Goal: Information Seeking & Learning: Learn about a topic

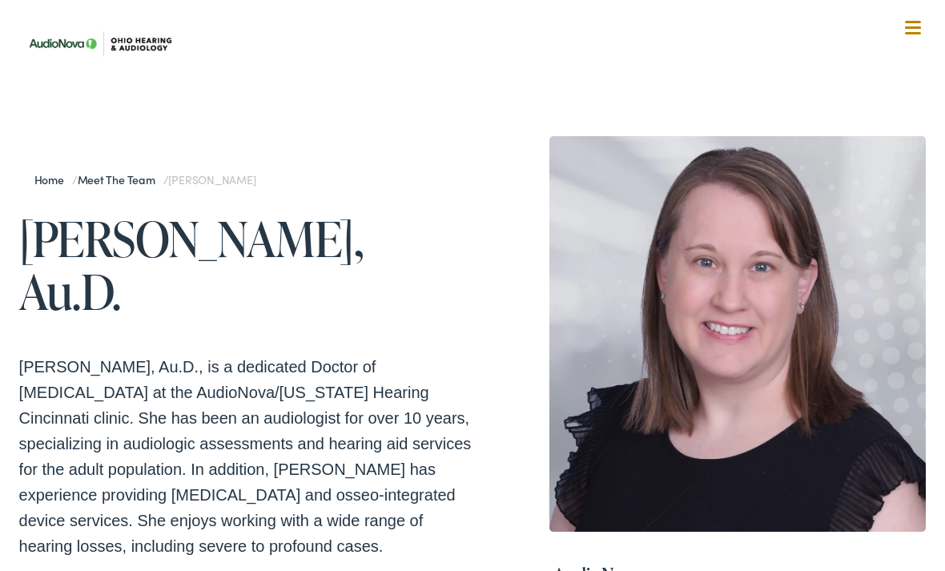
click at [119, 42] on img at bounding box center [99, 43] width 160 height 57
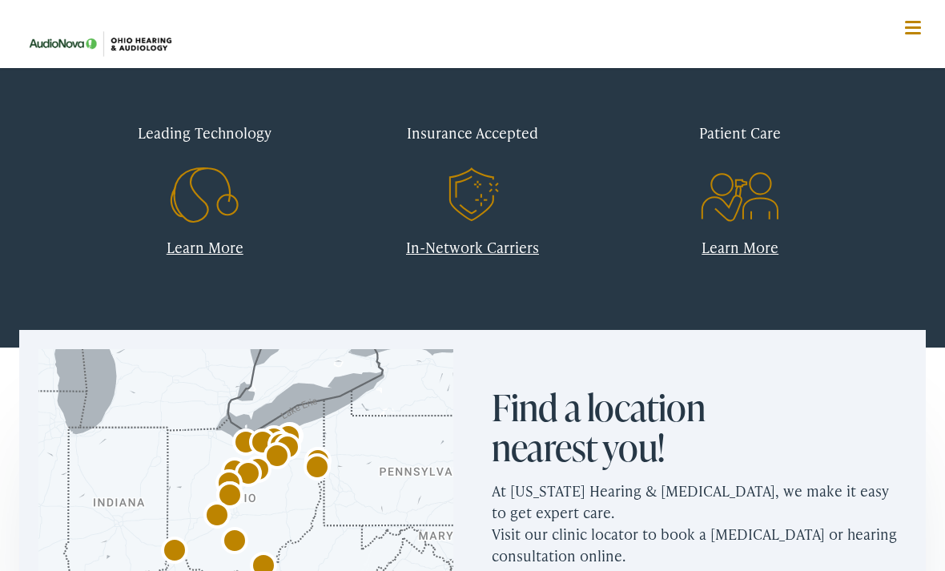
scroll to position [632, 0]
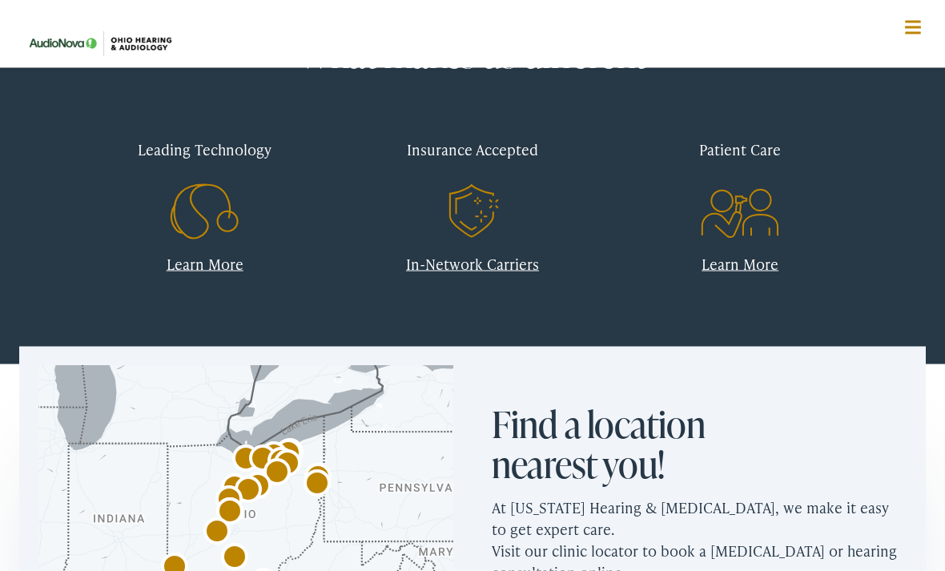
click at [516, 266] on link "In-Network Carriers" at bounding box center [472, 264] width 133 height 20
click at [203, 261] on link "Learn More" at bounding box center [205, 263] width 77 height 20
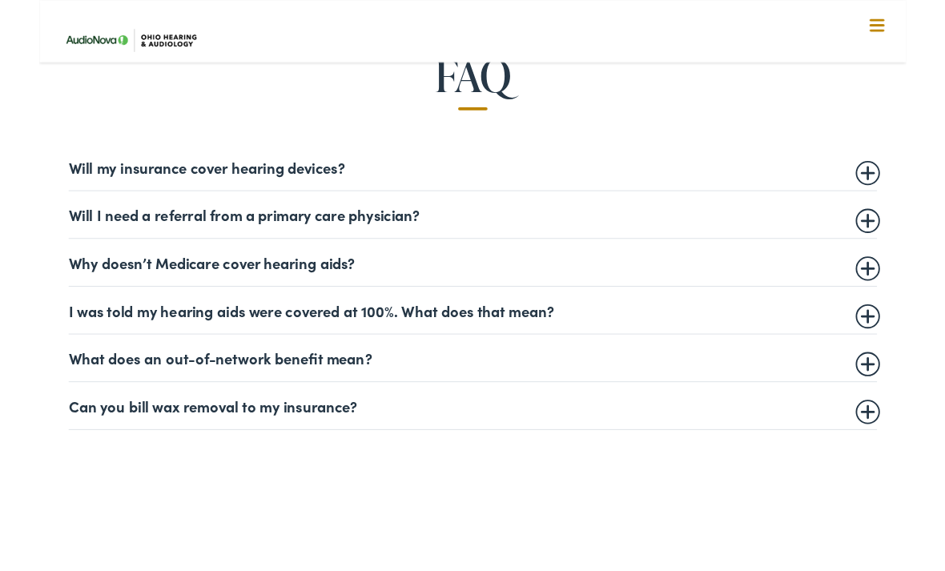
scroll to position [900, 0]
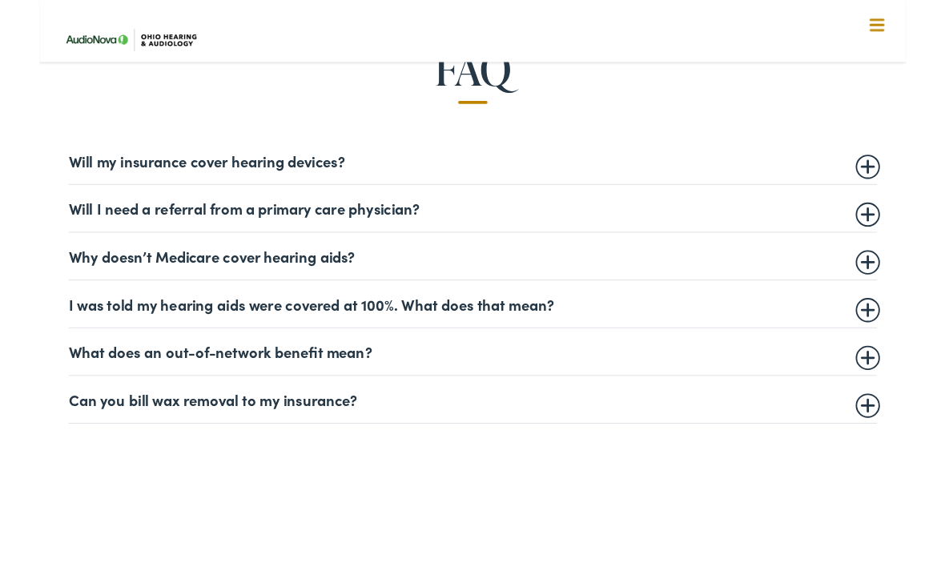
click at [902, 177] on summary "Will my insurance cover hearing devices?" at bounding box center [472, 175] width 881 height 19
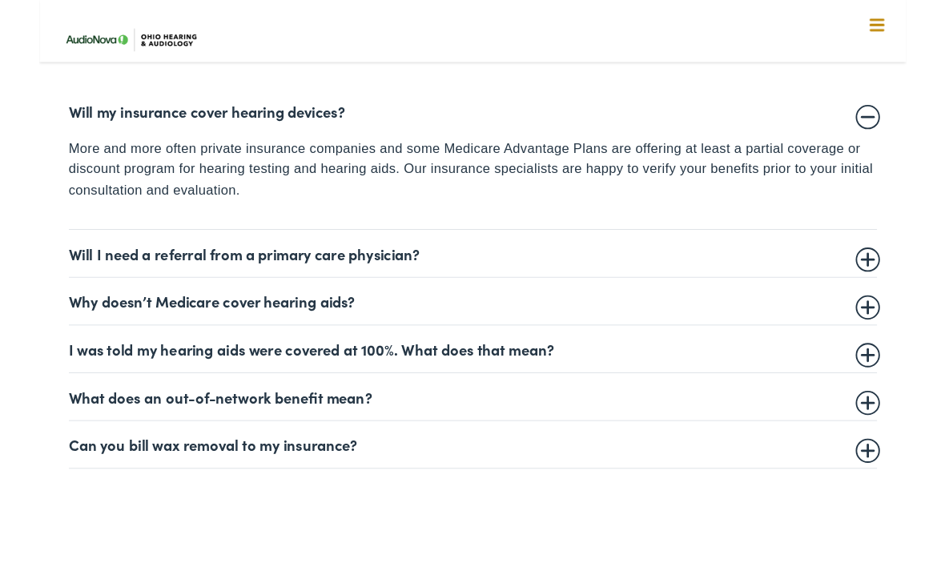
scroll to position [956, 0]
click at [903, 279] on summary "Will I need a referral from a primary care physician?" at bounding box center [472, 275] width 881 height 19
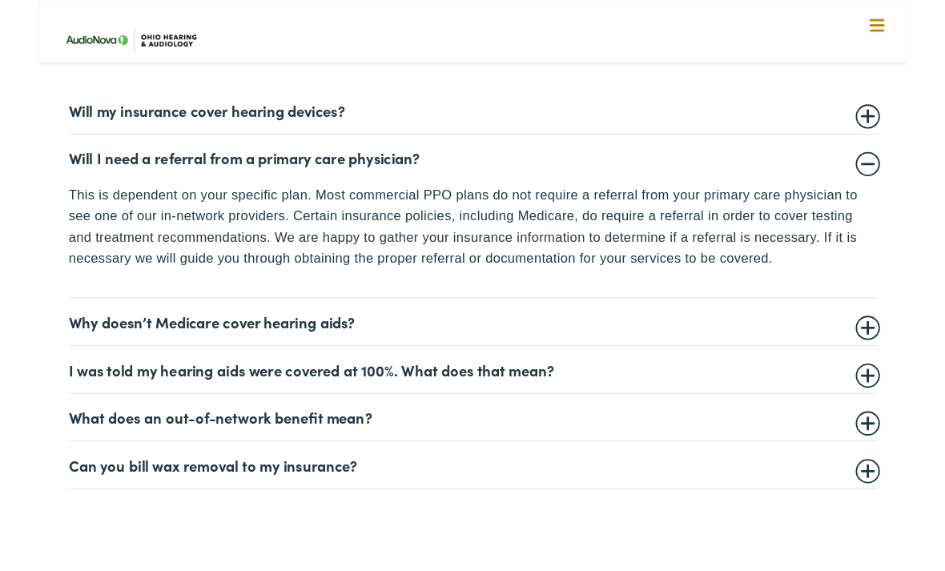
click at [896, 352] on summary "Why doesn’t Medicare cover hearing aids?" at bounding box center [472, 350] width 881 height 19
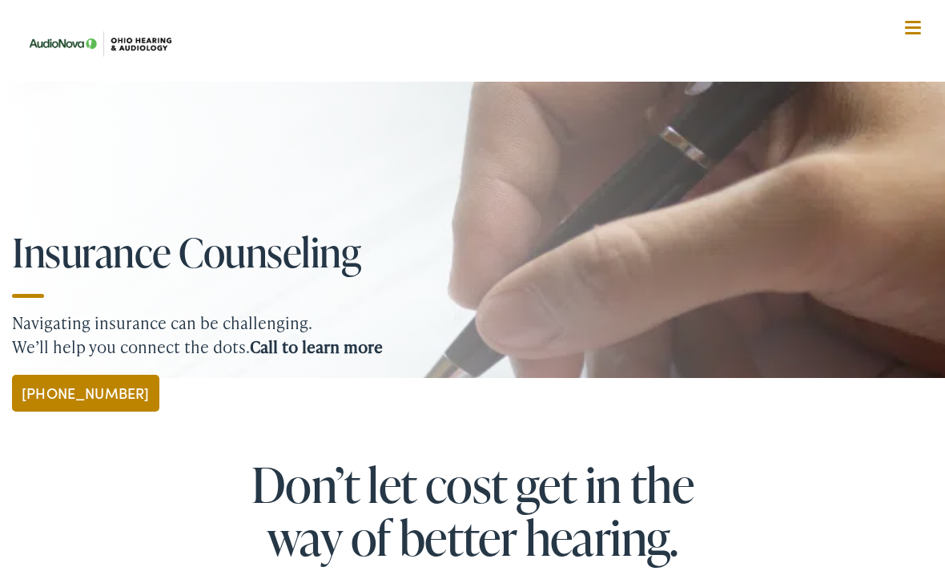
scroll to position [0, 0]
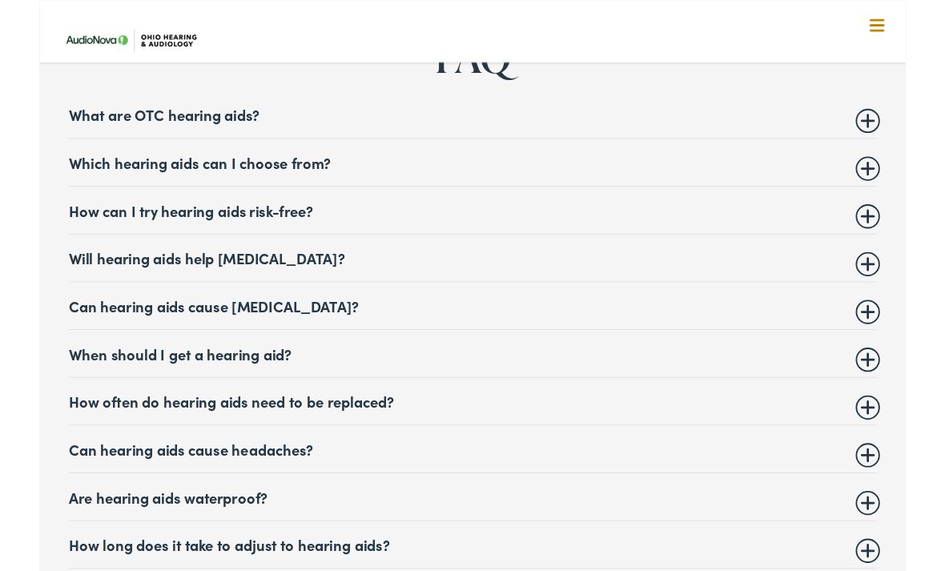
scroll to position [6371, 0]
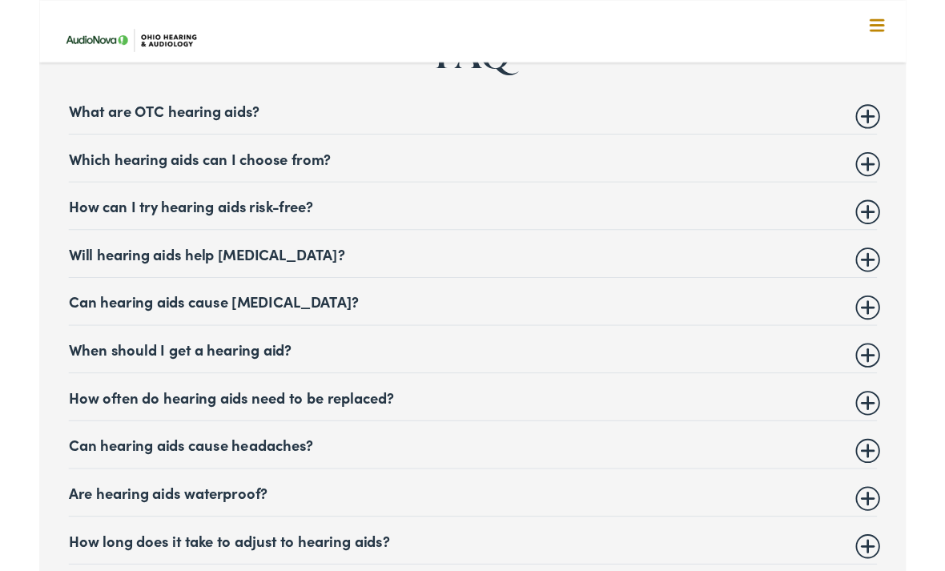
click at [907, 163] on summary "Which hearing aids can I choose from?" at bounding box center [472, 172] width 881 height 19
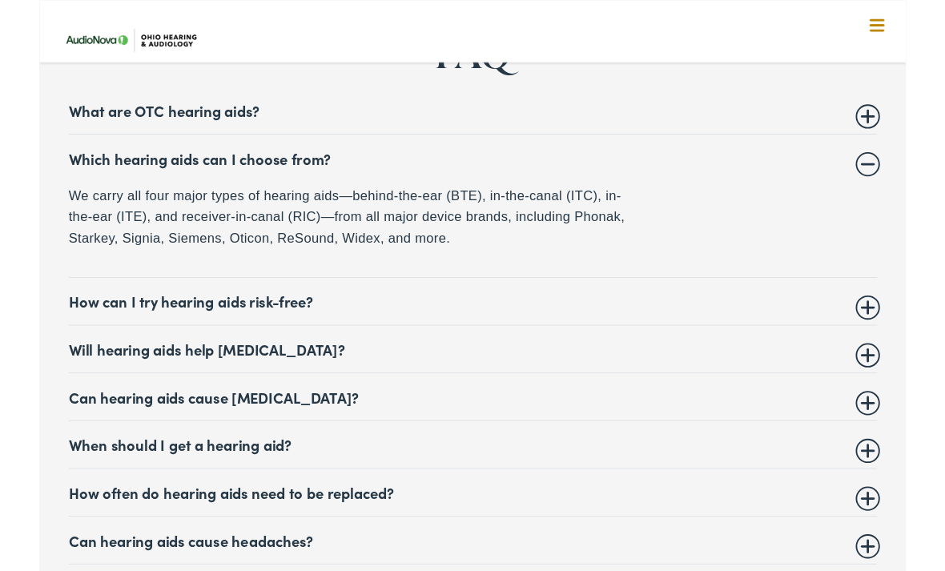
click at [559, 371] on summary "Will hearing aids help tinnitus?" at bounding box center [472, 380] width 881 height 19
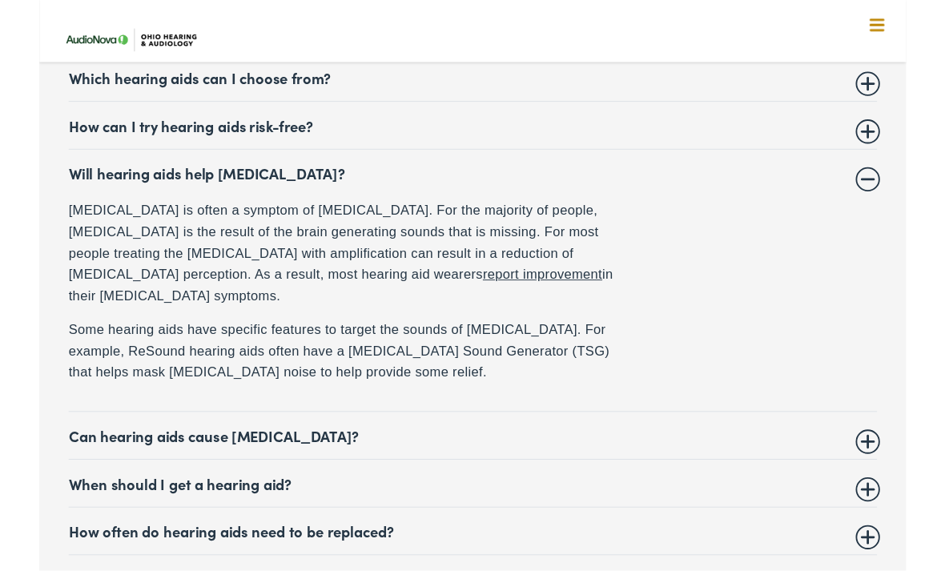
scroll to position [6459, 0]
click at [904, 465] on summary "Can hearing aids cause vertigo?" at bounding box center [472, 474] width 881 height 19
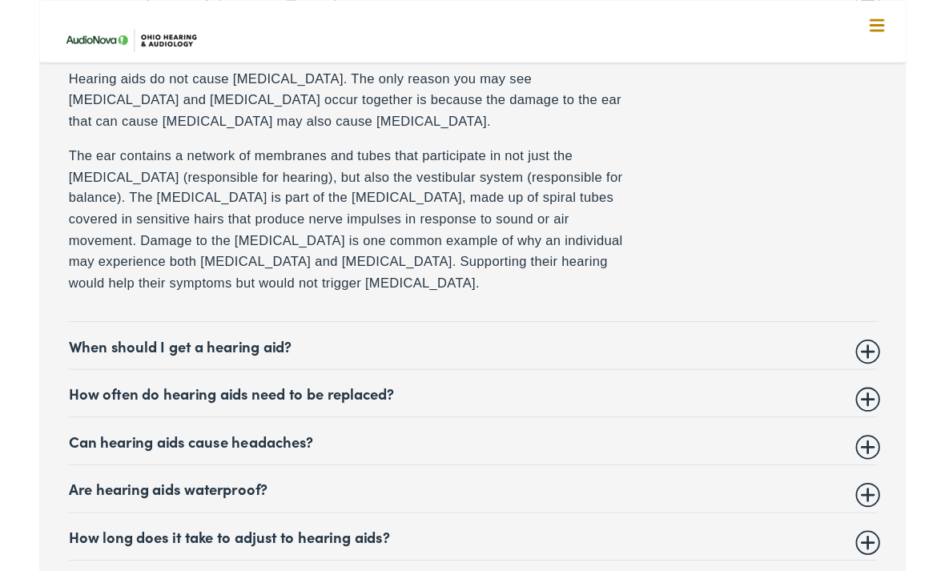
scroll to position [6693, 0]
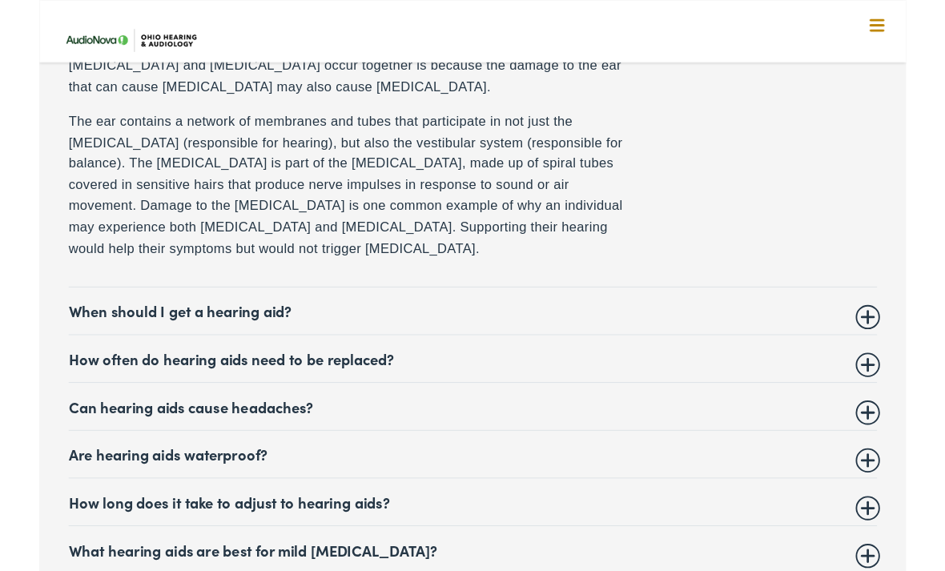
click at [903, 381] on summary "How often do hearing aids need to be replaced?" at bounding box center [472, 390] width 881 height 19
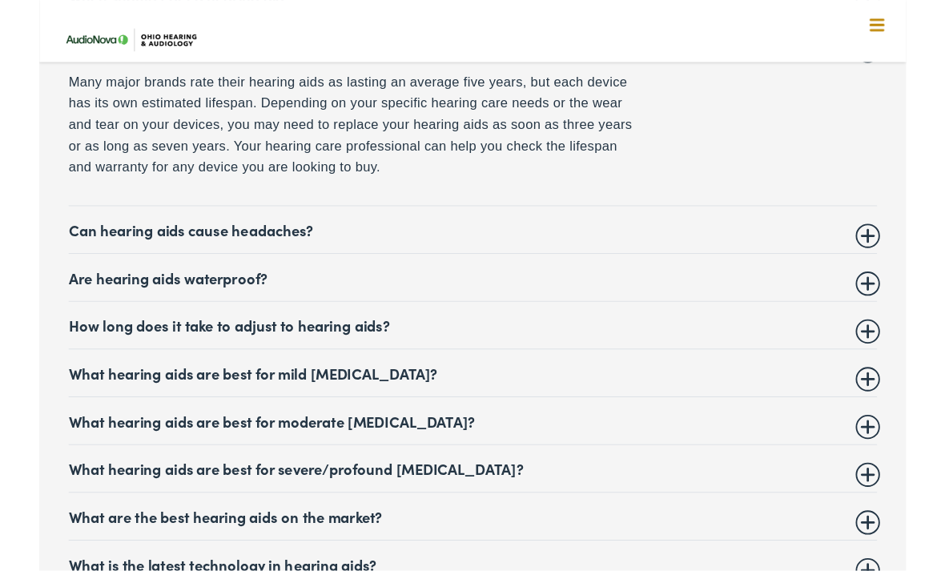
scroll to position [6756, 0]
click at [901, 292] on summary "Are hearing aids waterproof?" at bounding box center [472, 301] width 881 height 19
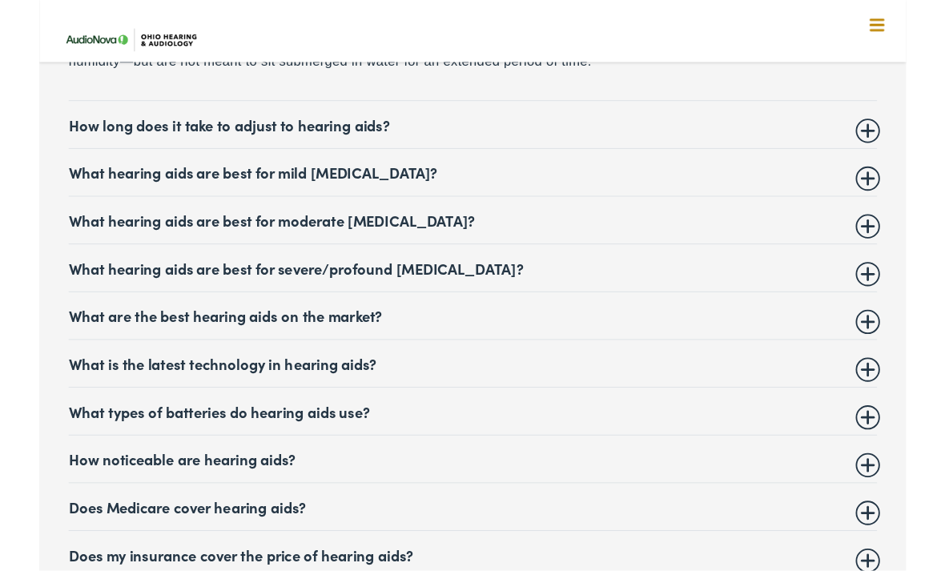
scroll to position [6929, 0]
click at [892, 334] on summary "What are the best hearing aids on the market?" at bounding box center [472, 343] width 881 height 19
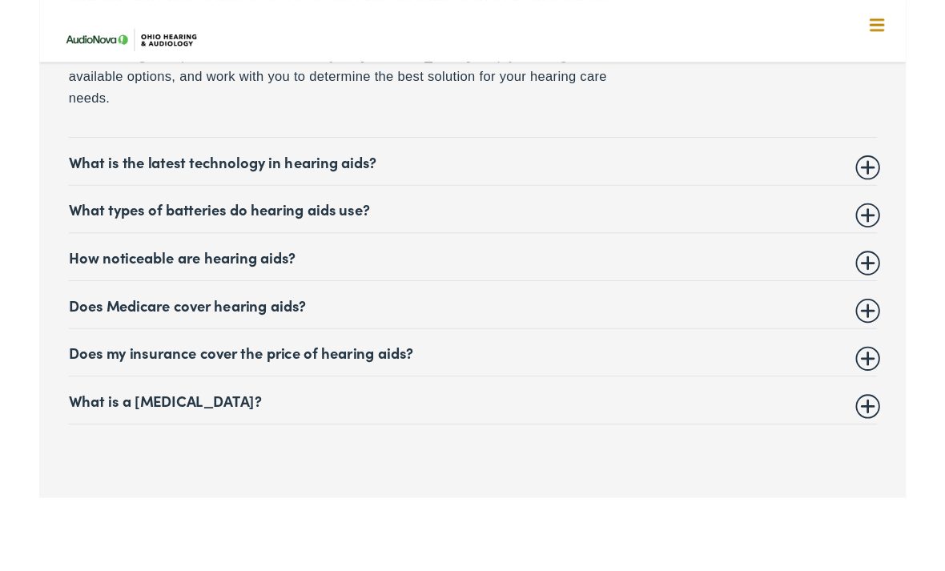
scroll to position [7279, 0]
click at [904, 374] on summary "Does my insurance cover the price of hearing aids?" at bounding box center [472, 383] width 881 height 19
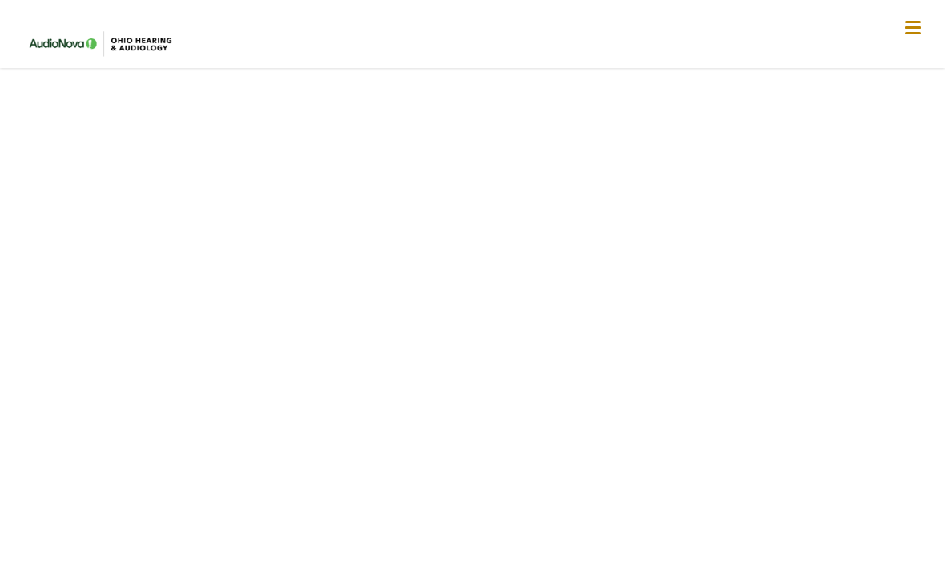
scroll to position [3143, 0]
